Goal: Find specific page/section: Find specific page/section

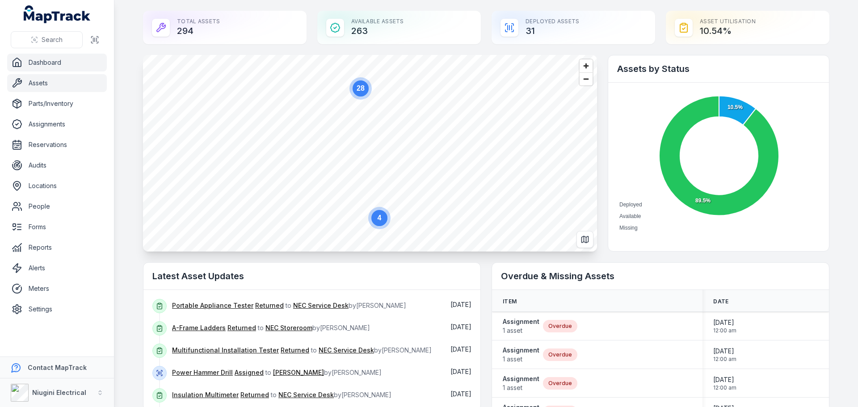
click at [49, 84] on link "Assets" at bounding box center [57, 83] width 100 height 18
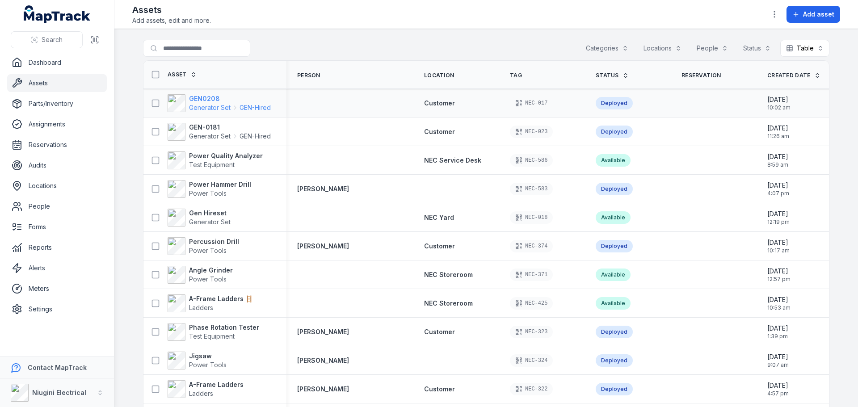
click at [199, 103] on span "Generator Set" at bounding box center [210, 107] width 42 height 9
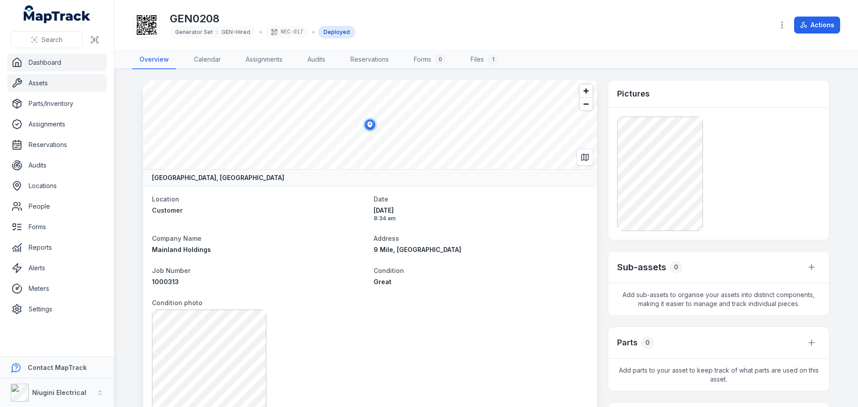
click at [42, 69] on link "Dashboard" at bounding box center [57, 63] width 100 height 18
